Goal: Task Accomplishment & Management: Use online tool/utility

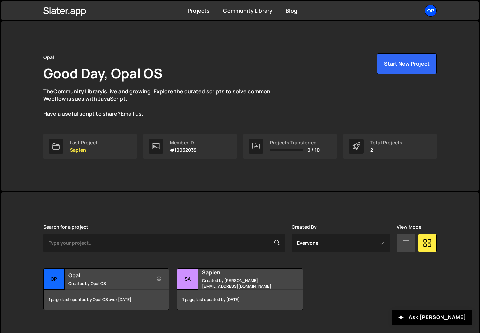
click at [427, 13] on div "Op" at bounding box center [430, 11] width 12 height 12
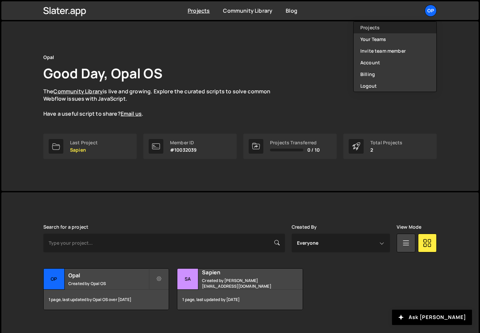
click at [388, 28] on link "Projects" at bounding box center [394, 28] width 83 height 12
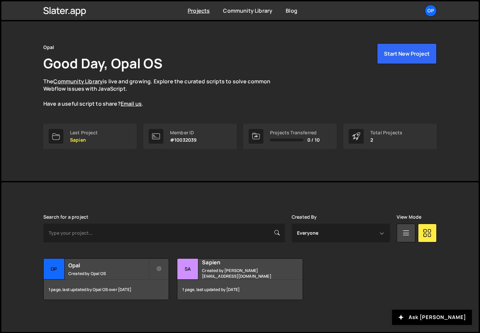
scroll to position [10, 0]
click at [377, 132] on div "Total Projects" at bounding box center [386, 132] width 32 height 5
click at [89, 264] on h2 "Opal" at bounding box center [108, 265] width 80 height 7
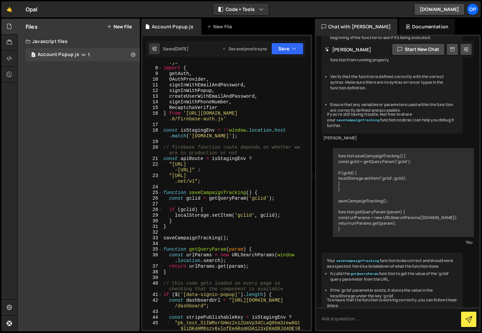
scroll to position [48, 0]
click at [216, 189] on div "import { initializeApp } from 'https://www .gstatic.com/firebasejs/12.0.0/fireb…" at bounding box center [235, 198] width 146 height 301
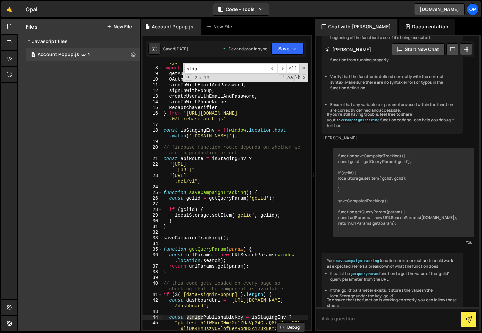
type input "stripe"
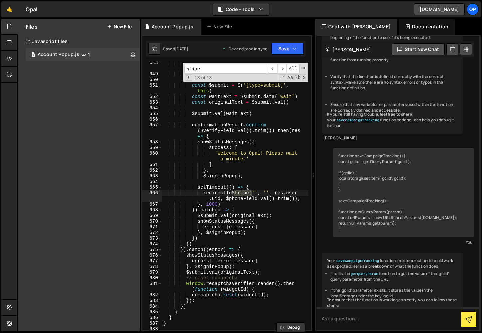
scroll to position [4805, 0]
click at [202, 70] on input "stripe" at bounding box center [227, 69] width 84 height 10
type input "v"
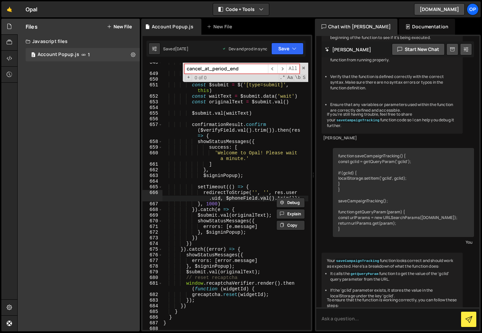
click at [197, 68] on input "cancel_at_period_end" at bounding box center [227, 69] width 84 height 10
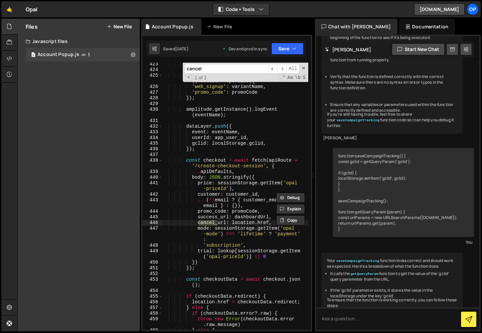
scroll to position [3212, 0]
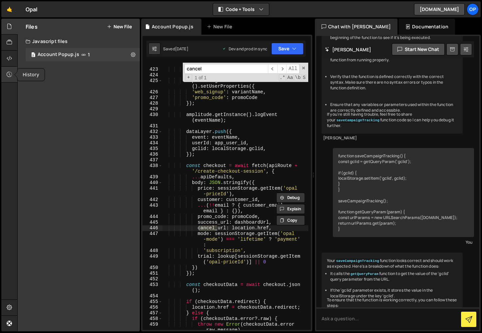
type input "cancel"
click at [15, 77] on div at bounding box center [9, 75] width 16 height 16
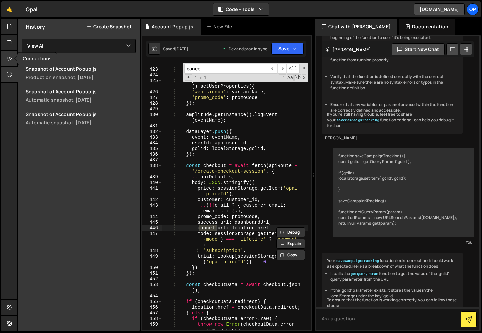
click at [12, 56] on div at bounding box center [9, 59] width 16 height 16
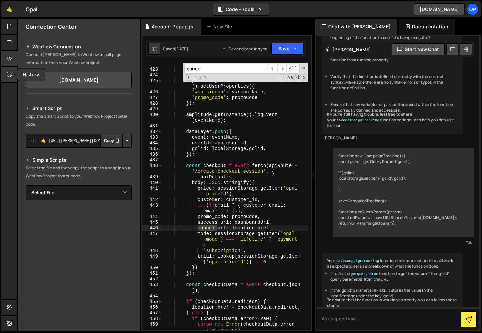
click at [10, 78] on icon at bounding box center [9, 74] width 5 height 7
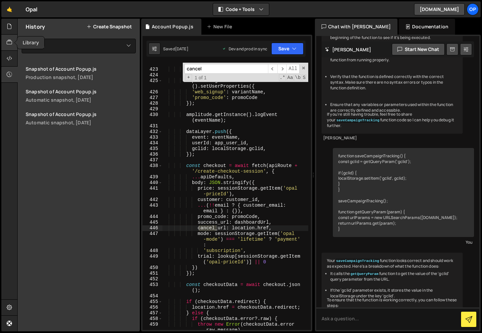
click at [10, 43] on icon at bounding box center [9, 42] width 5 height 7
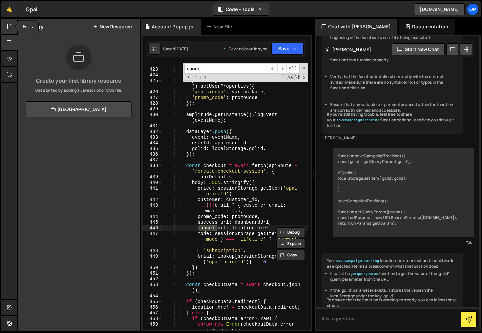
click at [9, 25] on icon at bounding box center [9, 26] width 5 height 7
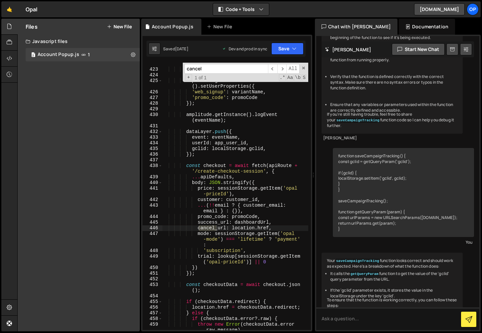
click at [210, 70] on input "cancel" at bounding box center [227, 69] width 84 height 10
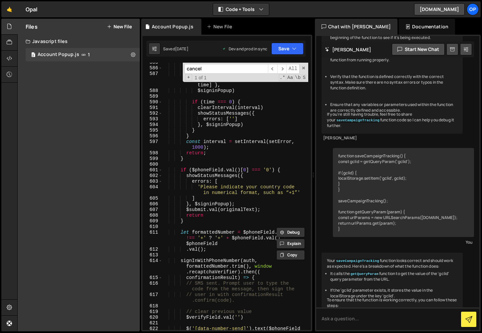
scroll to position [4382, 0]
